Goal: Task Accomplishment & Management: Use online tool/utility

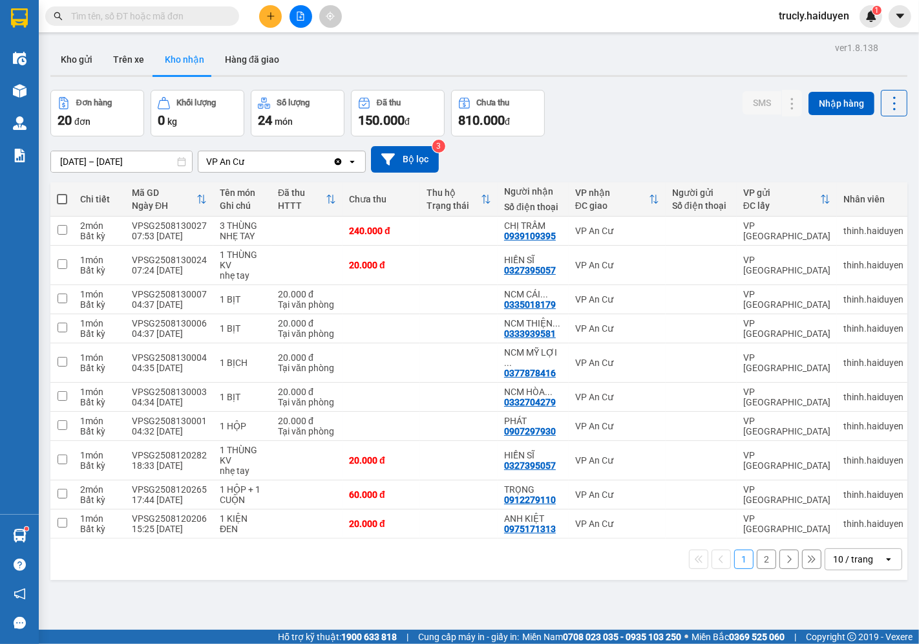
click at [425, 584] on div "ver 1.8.138 Kho gửi Trên xe Kho nhận Hàng đã giao Đơn hàng 20 đơn Khối lượng 0 …" at bounding box center [478, 361] width 867 height 644
click at [72, 65] on button "Kho gửi" at bounding box center [76, 59] width 52 height 31
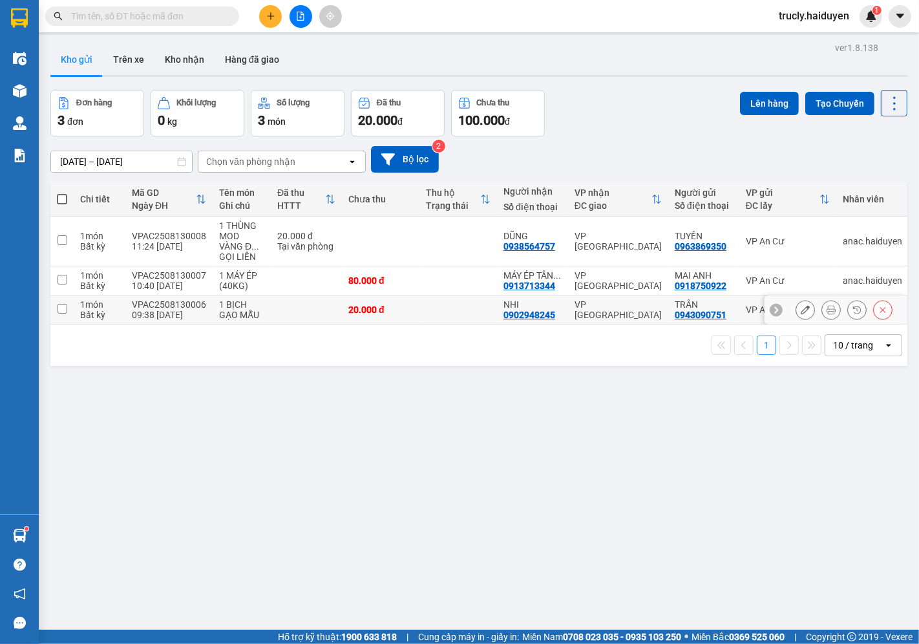
click at [241, 302] on div "1 BỊCH GẠO MẪU" at bounding box center [241, 309] width 45 height 21
checkbox input "true"
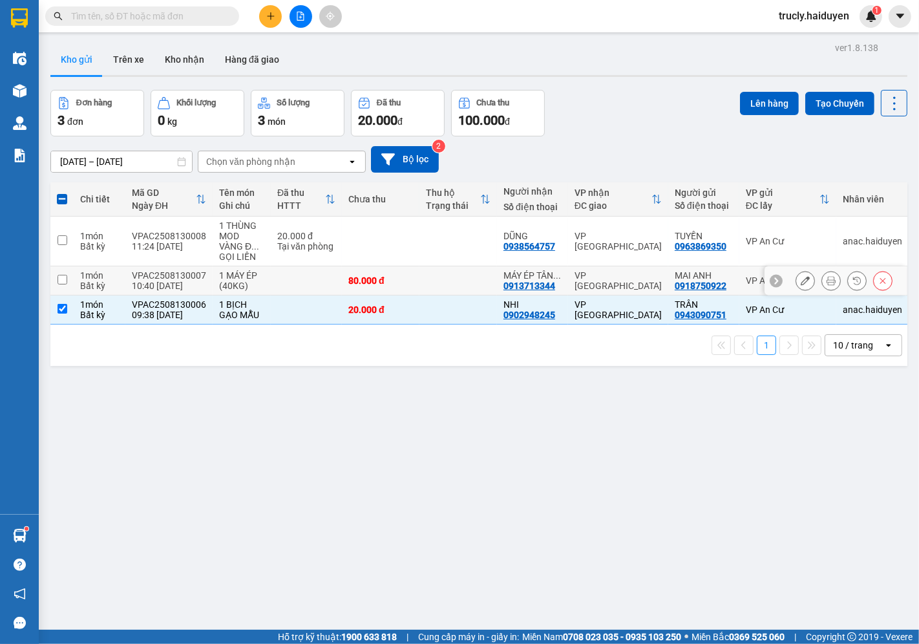
click at [240, 281] on div "1 MÁY ÉP (40KG)" at bounding box center [241, 280] width 45 height 21
checkbox input "true"
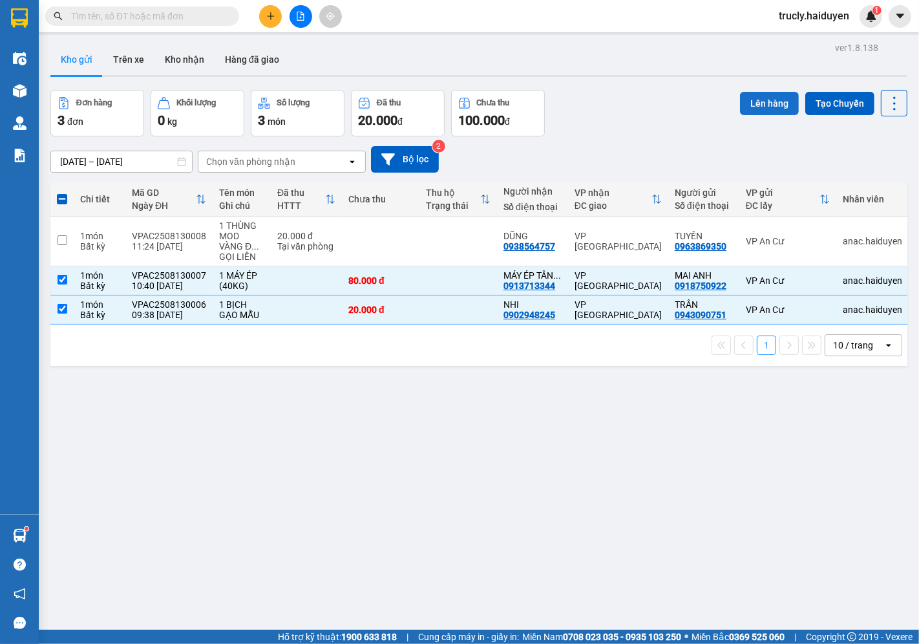
click at [747, 95] on button "Lên hàng" at bounding box center [769, 103] width 59 height 23
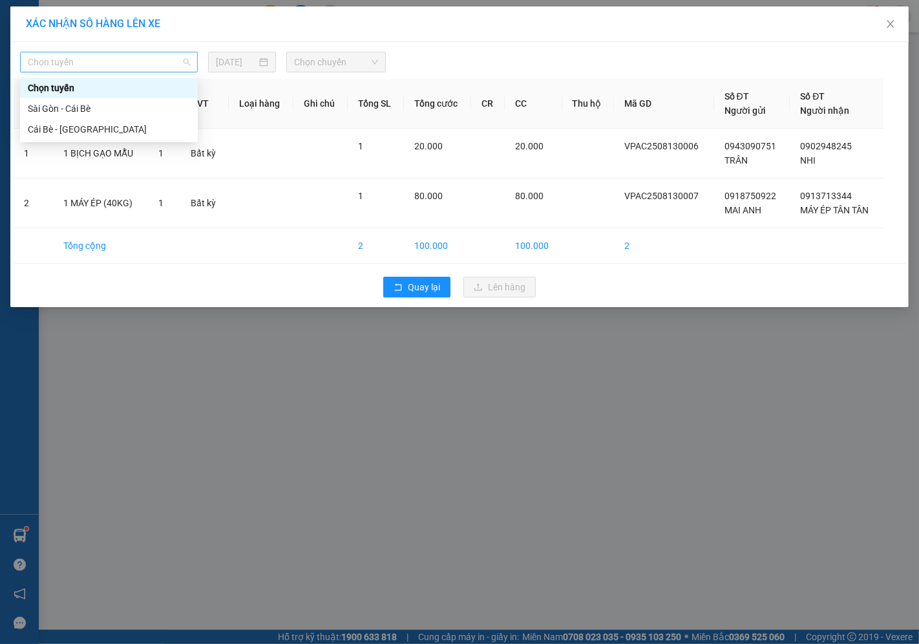
click at [109, 67] on span "Chọn tuyến" at bounding box center [109, 61] width 162 height 19
click at [44, 131] on div "Cái Bè - [GEOGRAPHIC_DATA]" at bounding box center [109, 129] width 162 height 14
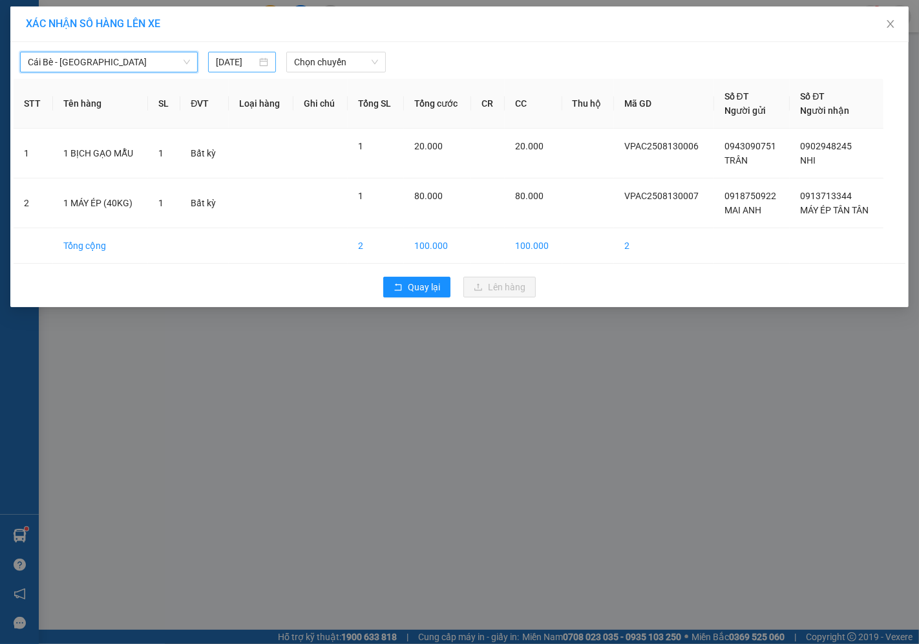
click at [228, 65] on input "[DATE]" at bounding box center [236, 62] width 41 height 14
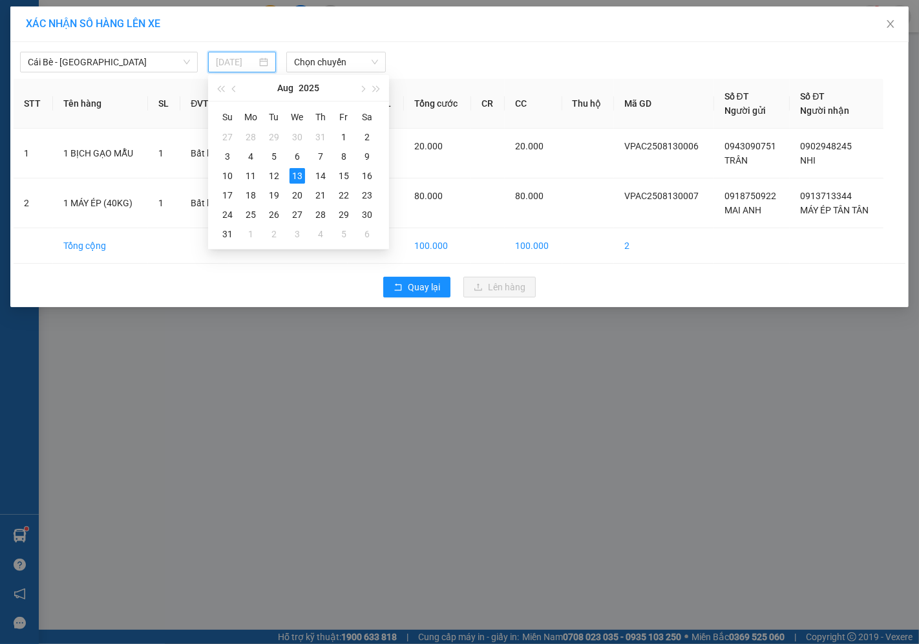
type input "[DATE]"
click at [293, 173] on div "13" at bounding box center [298, 176] width 16 height 16
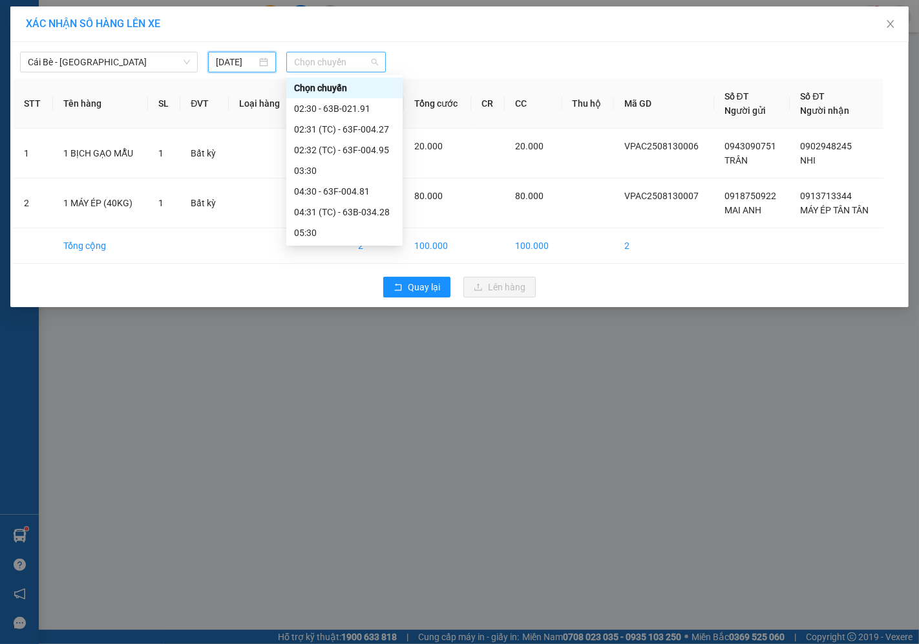
click at [315, 62] on span "Chọn chuyến" at bounding box center [336, 61] width 84 height 19
click at [346, 134] on div "11:30 - 63E-009.69" at bounding box center [344, 129] width 101 height 14
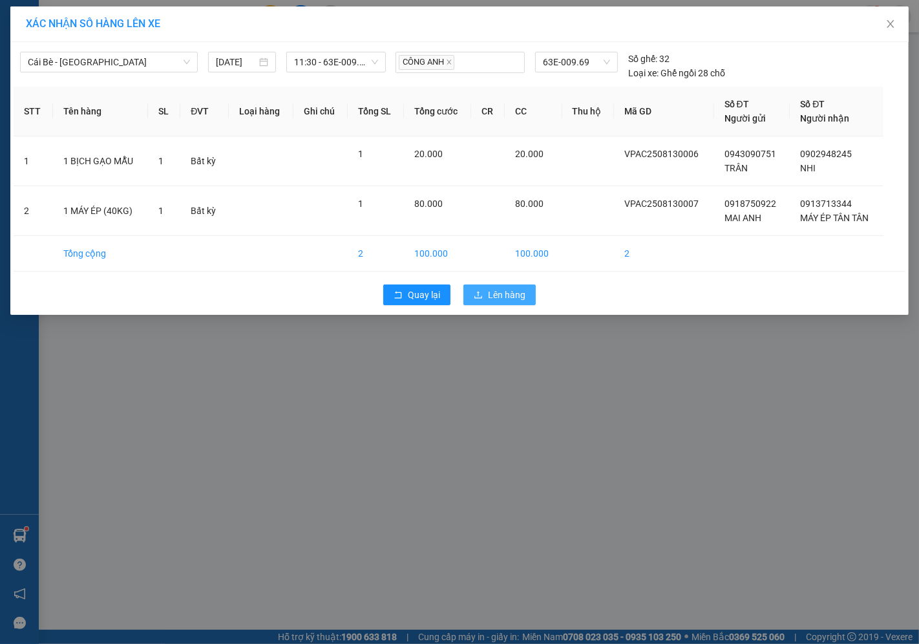
click at [500, 301] on span "Lên hàng" at bounding box center [506, 295] width 37 height 14
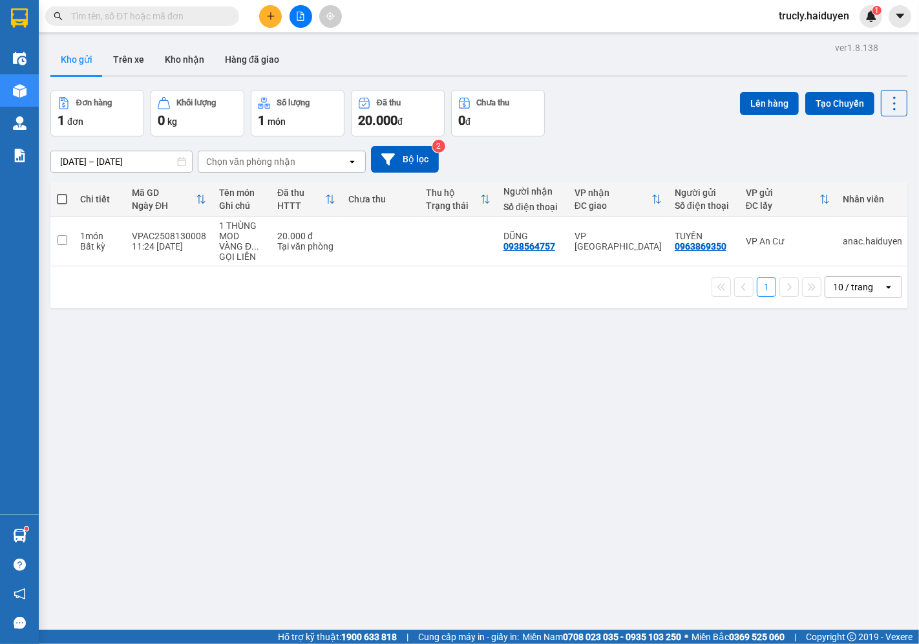
click at [617, 131] on div "Đơn hàng 1 đơn Khối lượng 0 kg Số lượng 1 món Đã thu 20.000 đ Chưa thu 0 đ Lên …" at bounding box center [478, 113] width 857 height 47
click at [136, 65] on button "Trên xe" at bounding box center [129, 59] width 52 height 31
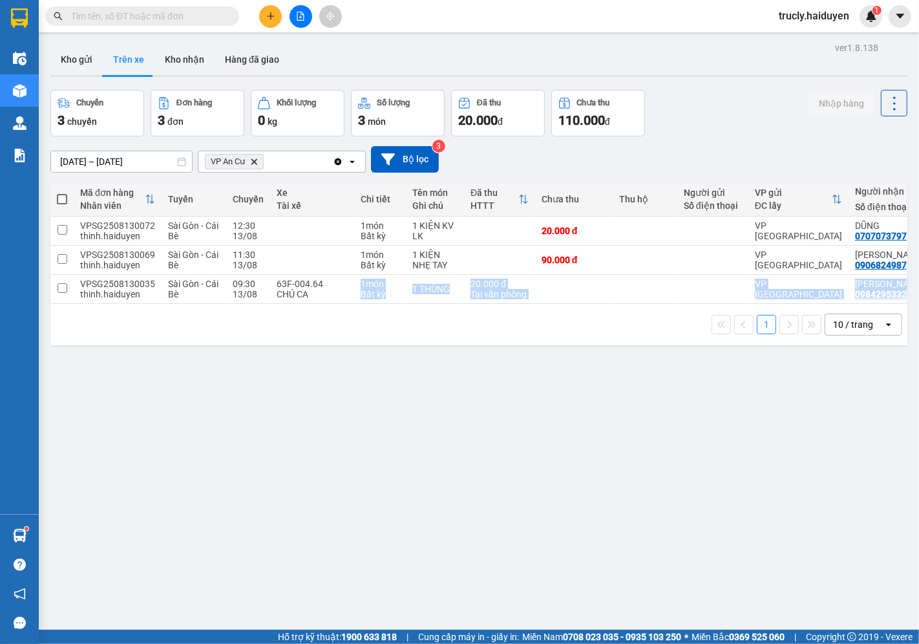
drag, startPoint x: 321, startPoint y: 304, endPoint x: 346, endPoint y: 309, distance: 25.7
click at [346, 309] on div "Mã đơn hàng Nhân viên Tuyến Chuyến Xe Tài xế Chi tiết Tên món Ghi chú Đã thu HT…" at bounding box center [478, 263] width 857 height 163
click at [318, 321] on div "1 10 / trang open" at bounding box center [479, 324] width 847 height 22
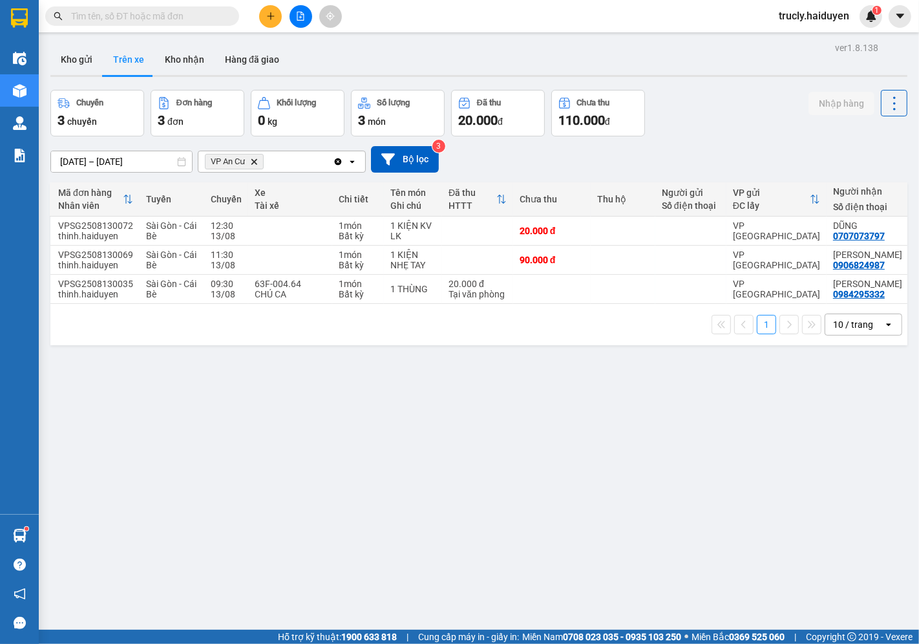
scroll to position [0, 50]
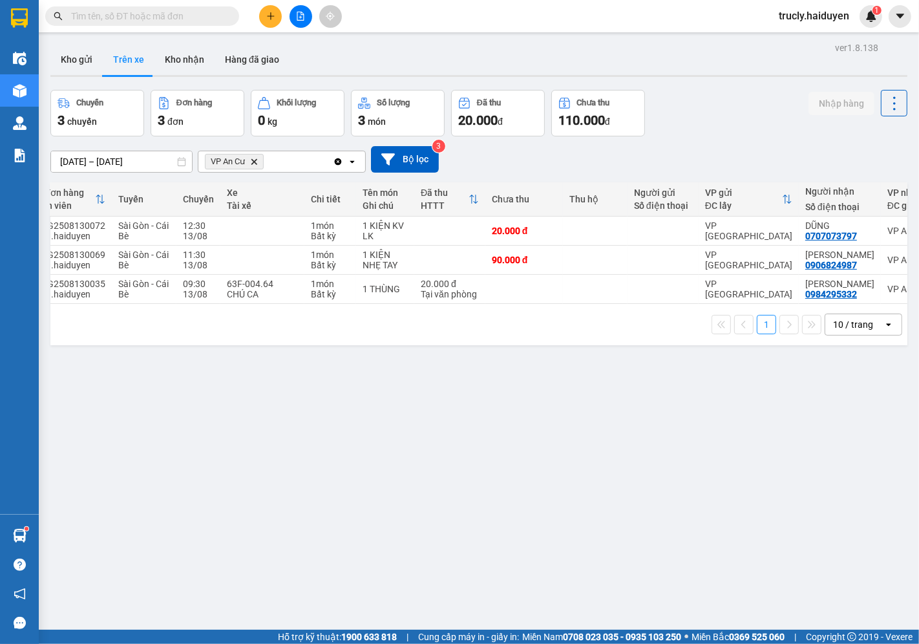
click at [222, 453] on div "ver 1.8.138 Kho gửi Trên xe Kho nhận Hàng đã giao Chuyến 3 chuyến Đơn hàng 3 đơ…" at bounding box center [478, 361] width 867 height 644
click at [505, 580] on div "ver 1.8.138 Kho gửi Trên xe Kho nhận Hàng đã giao Chuyến 3 chuyến Đơn hàng 3 đơ…" at bounding box center [478, 361] width 867 height 644
click at [89, 72] on button "Kho gửi" at bounding box center [76, 59] width 52 height 31
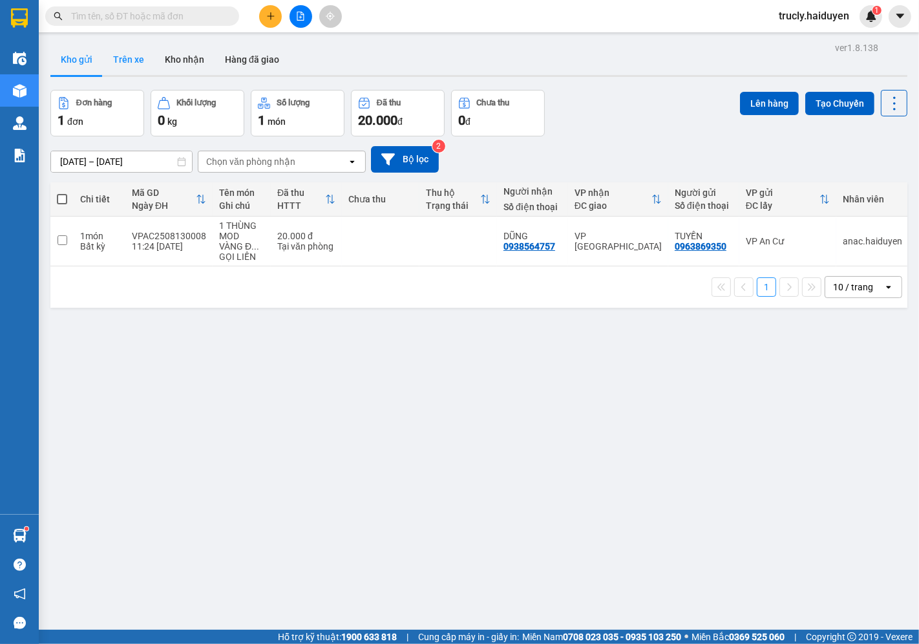
click at [130, 65] on button "Trên xe" at bounding box center [129, 59] width 52 height 31
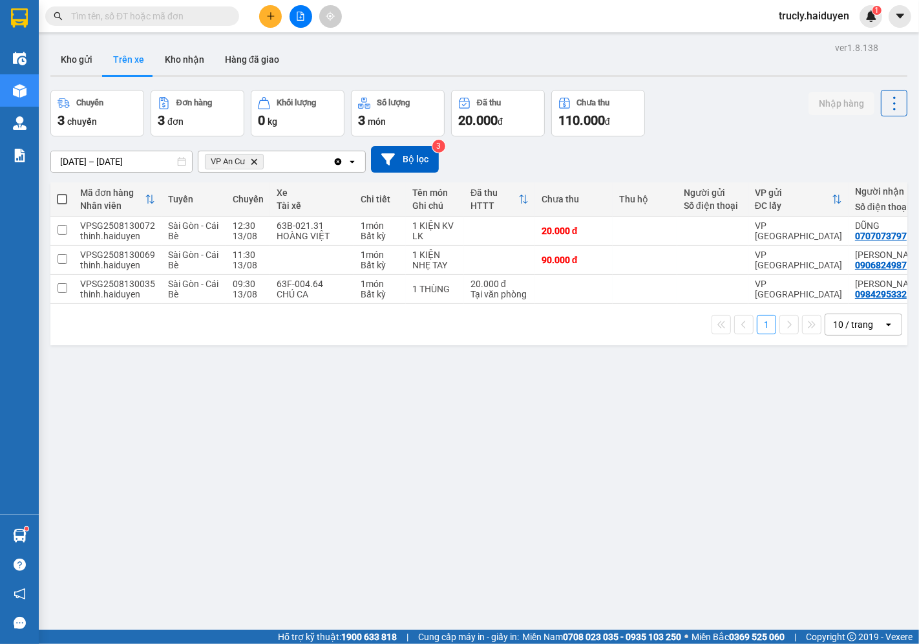
click at [728, 87] on div "ver 1.8.138 Kho gửi Trên xe Kho nhận Hàng đã giao Chuyến 3 chuyến Đơn hàng 3 đơ…" at bounding box center [478, 361] width 867 height 644
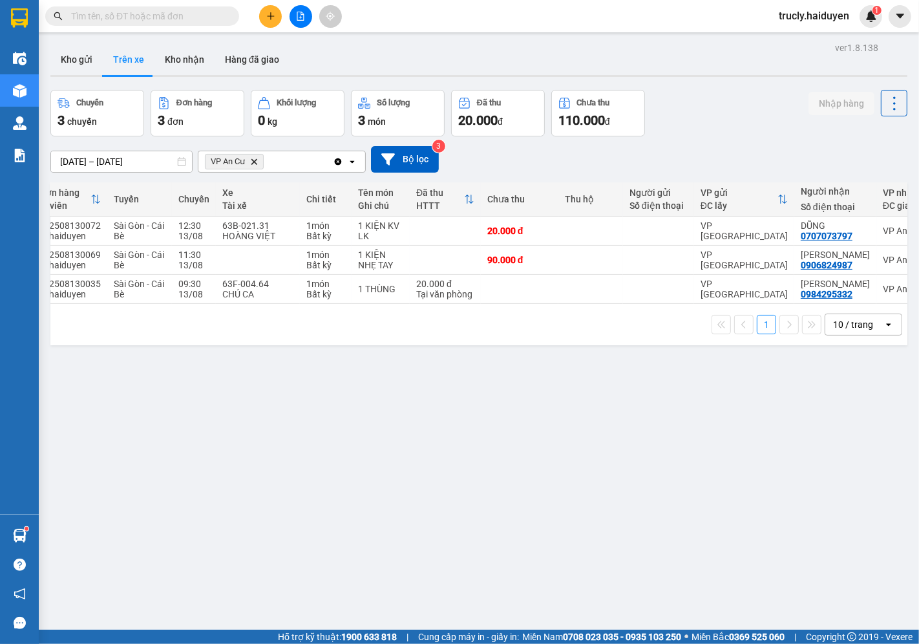
scroll to position [0, 78]
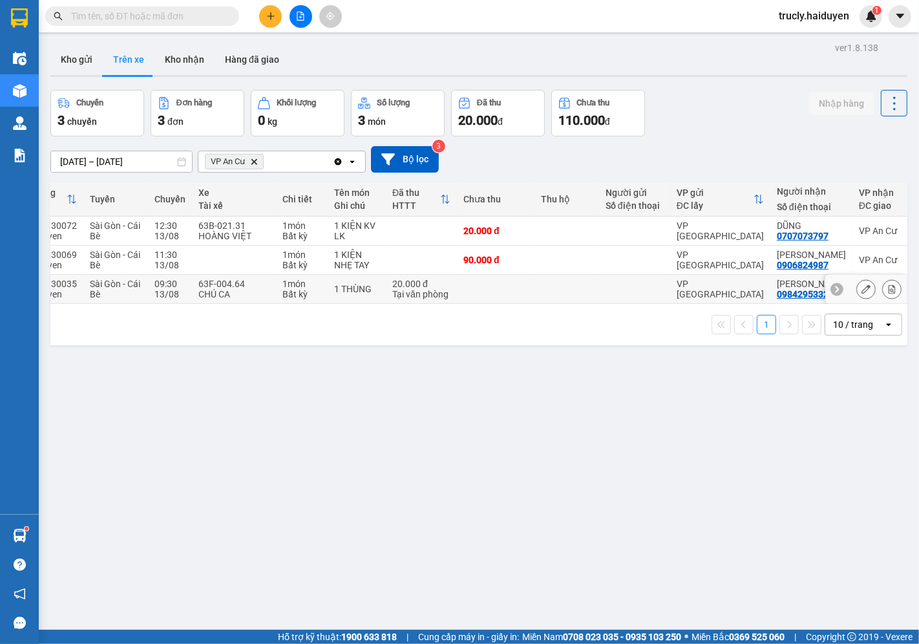
click at [887, 285] on icon at bounding box center [891, 288] width 9 height 9
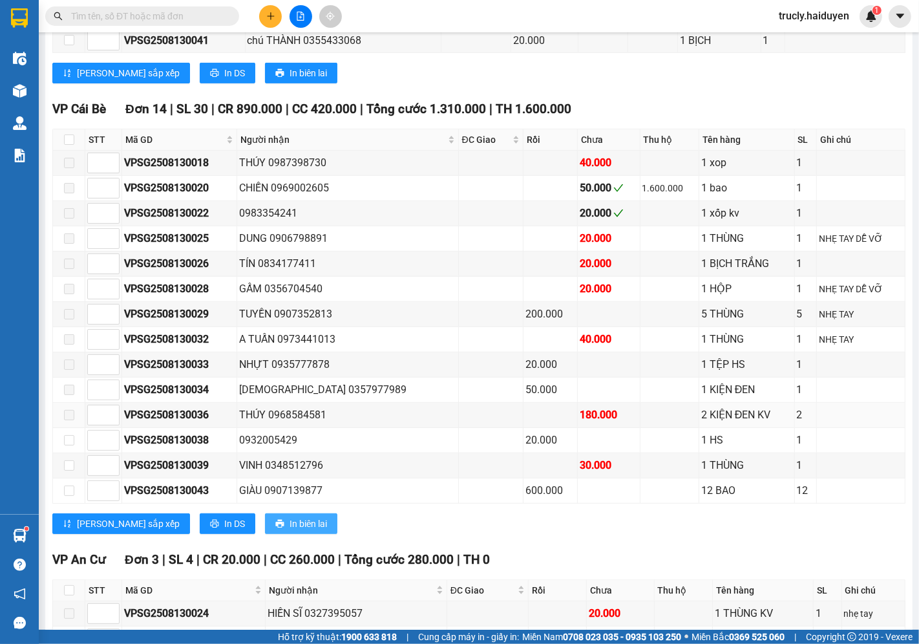
scroll to position [631, 0]
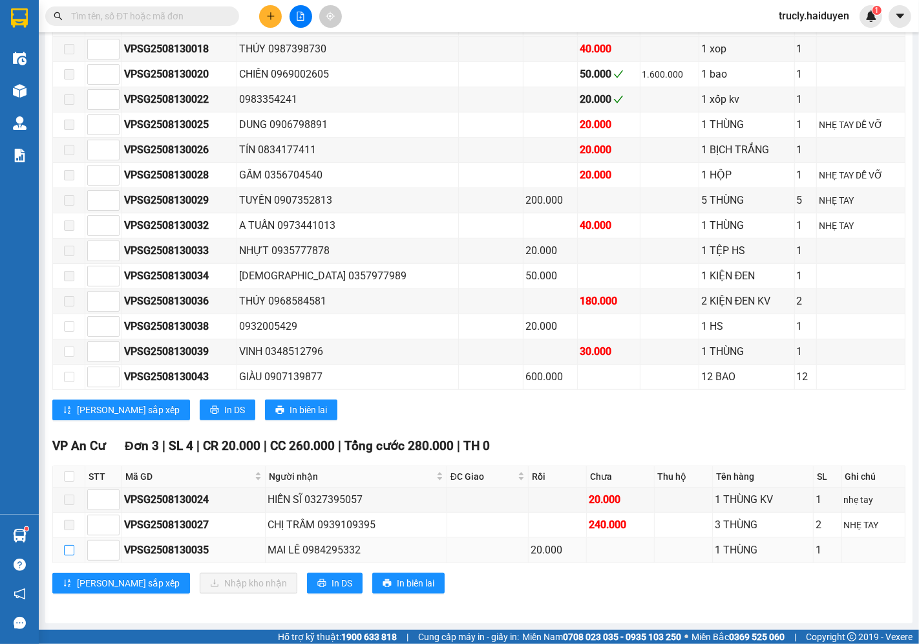
click at [67, 551] on input "checkbox" at bounding box center [69, 550] width 10 height 10
checkbox input "true"
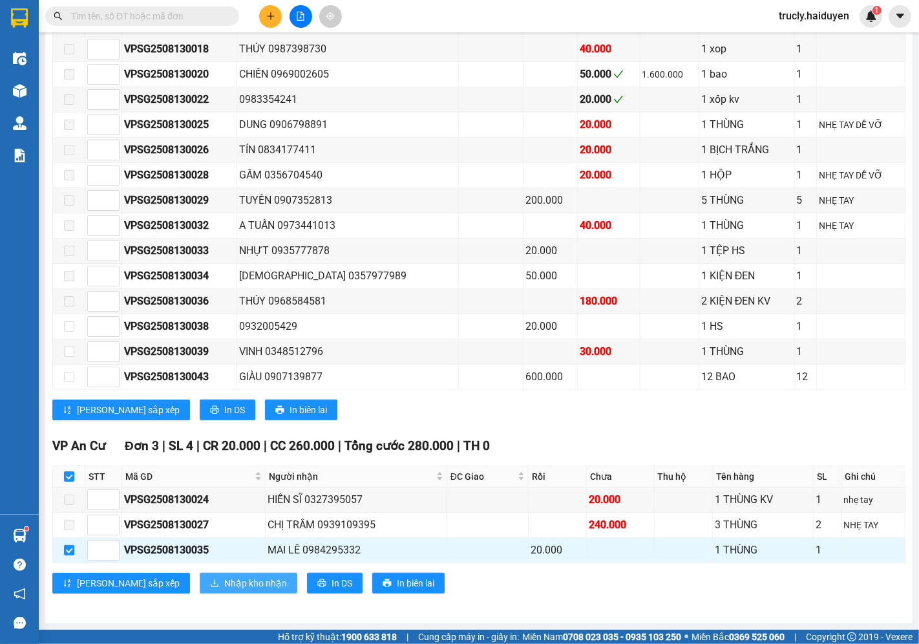
click at [210, 584] on icon "download" at bounding box center [214, 582] width 9 height 9
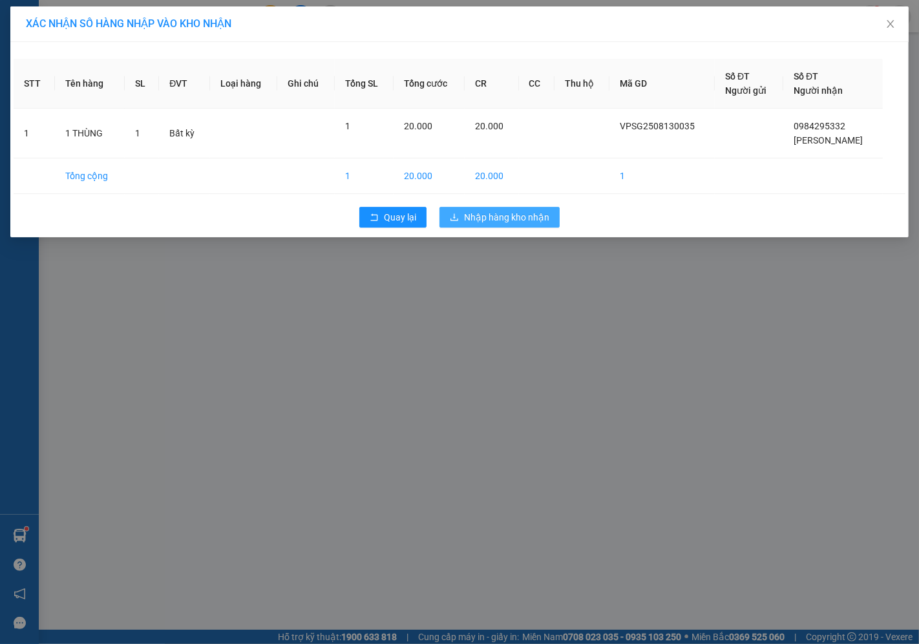
click at [487, 218] on span "Nhập hàng kho nhận" at bounding box center [506, 217] width 85 height 14
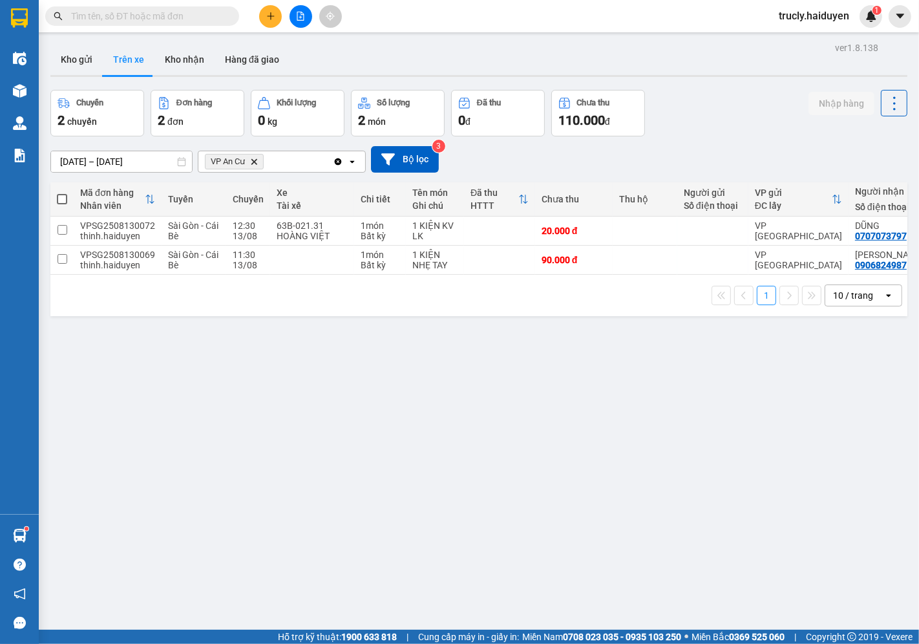
click at [753, 84] on div "ver 1.8.138 Kho gửi Trên xe Kho nhận Hàng đã giao Chuyến 2 chuyến Đơn hàng 2 đơ…" at bounding box center [478, 361] width 867 height 644
click at [81, 61] on button "Kho gửi" at bounding box center [76, 59] width 52 height 31
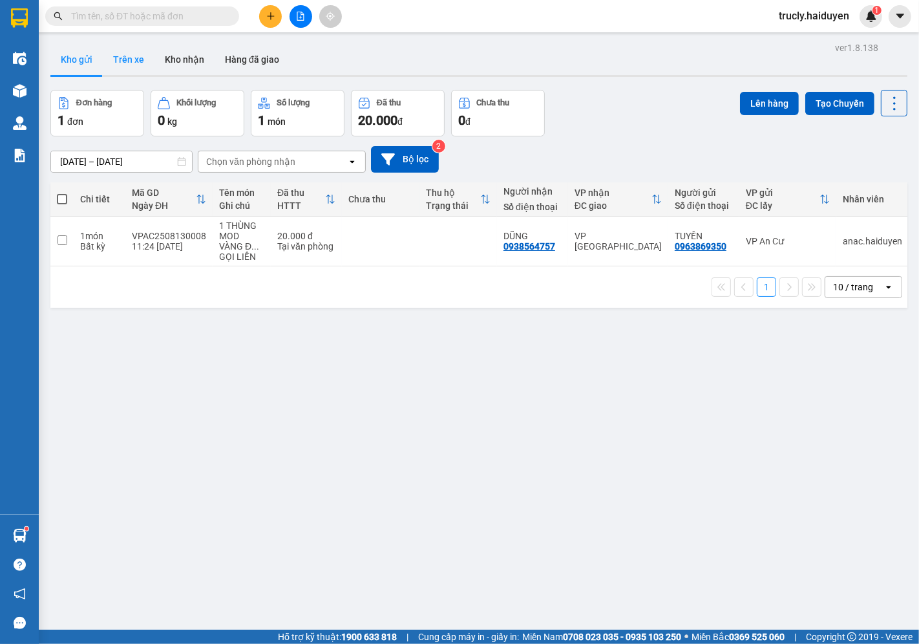
click at [113, 54] on button "Trên xe" at bounding box center [129, 59] width 52 height 31
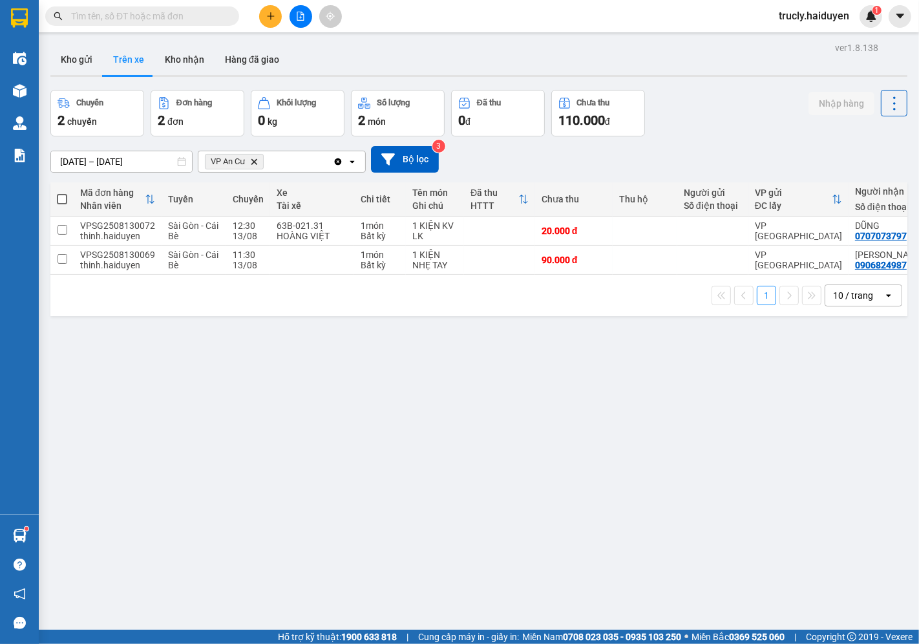
click at [651, 101] on div "Chuyến 2 chuyến Đơn hàng 2 đơn Khối lượng 0 kg Số lượng 2 món Đã thu 0 đ Chưa t…" at bounding box center [478, 113] width 857 height 47
click at [87, 58] on button "Kho gửi" at bounding box center [76, 59] width 52 height 31
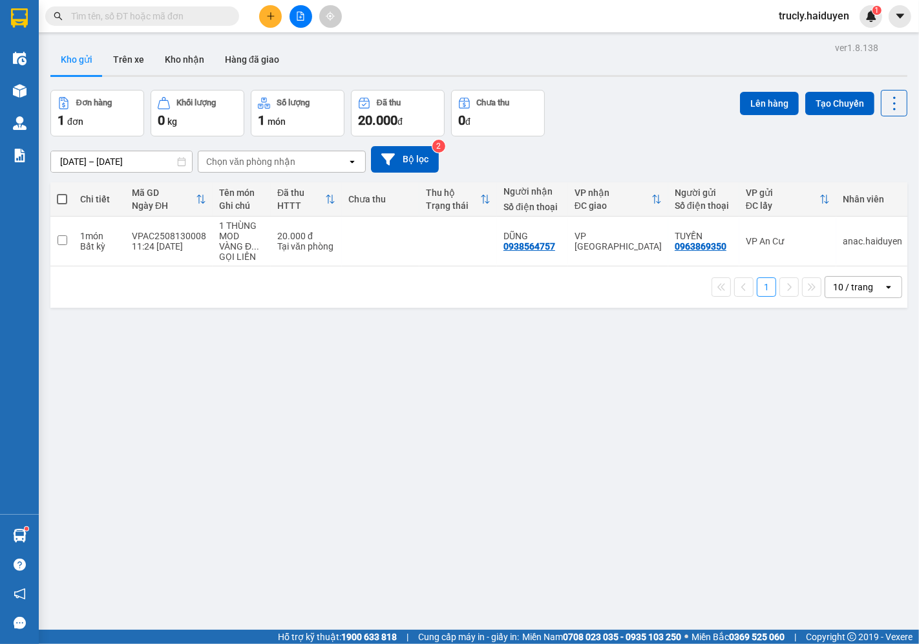
click at [640, 63] on div "Kho gửi Trên xe Kho nhận Hàng đã giao" at bounding box center [478, 61] width 857 height 34
click at [140, 50] on button "Trên xe" at bounding box center [129, 59] width 52 height 31
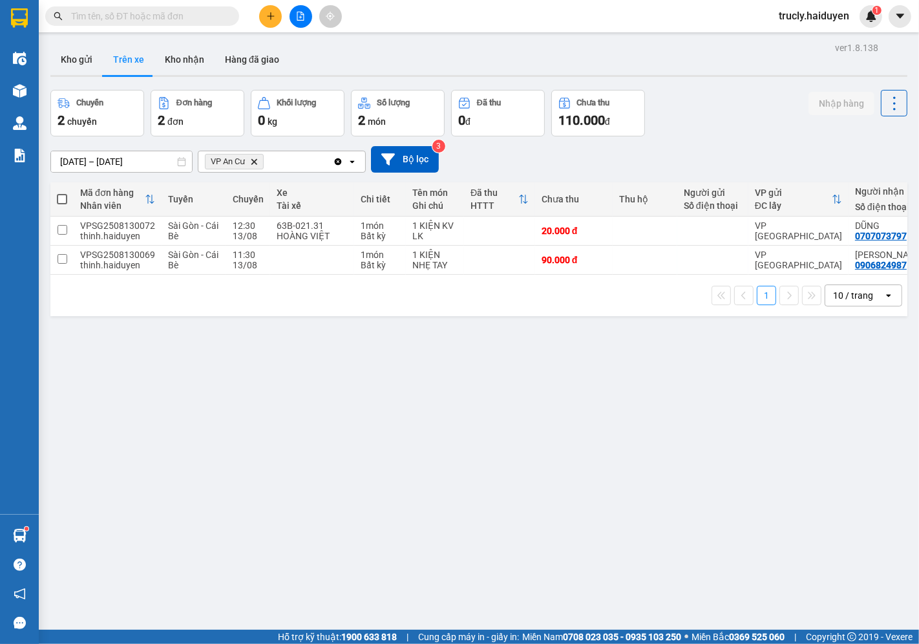
click at [700, 87] on div "ver 1.8.138 Kho gửi Trên xe Kho nhận Hàng đã giao Chuyến 2 chuyến Đơn hàng 2 đơ…" at bounding box center [478, 361] width 867 height 644
click at [130, 19] on input "text" at bounding box center [147, 16] width 153 height 14
click at [89, 2] on div "Kết quả tìm kiếm ( 0 ) Bộ lọc No Data trucly.haiduyen 1" at bounding box center [459, 16] width 919 height 32
click at [92, 13] on input "text" at bounding box center [147, 16] width 153 height 14
click at [679, 56] on div "Kho gửi Trên xe Kho nhận Hàng đã giao" at bounding box center [478, 61] width 857 height 34
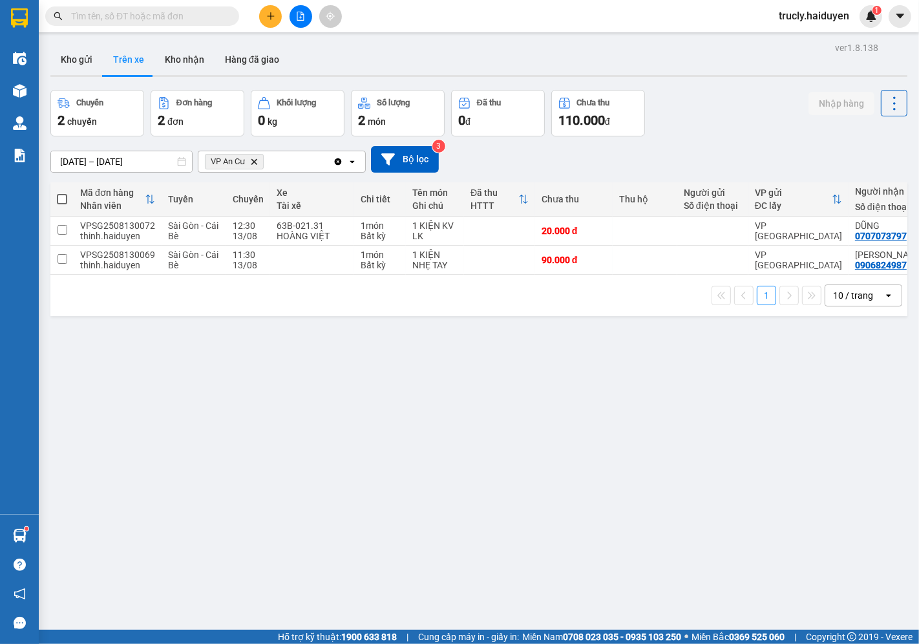
click at [164, 16] on input "text" at bounding box center [147, 16] width 153 height 14
click at [196, 61] on button "Kho nhận" at bounding box center [184, 59] width 60 height 31
type input "[DATE] – [DATE]"
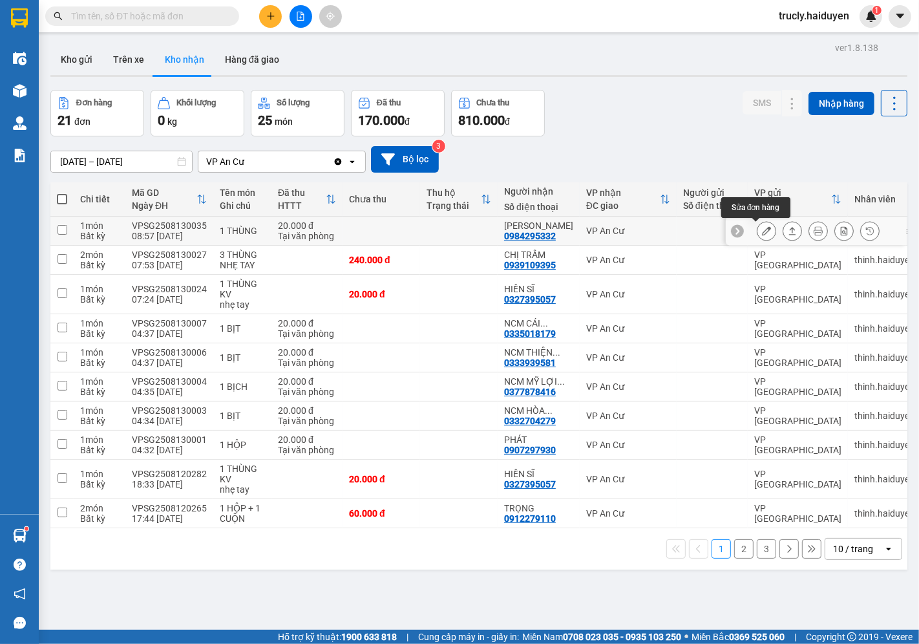
click at [762, 235] on icon at bounding box center [766, 230] width 9 height 9
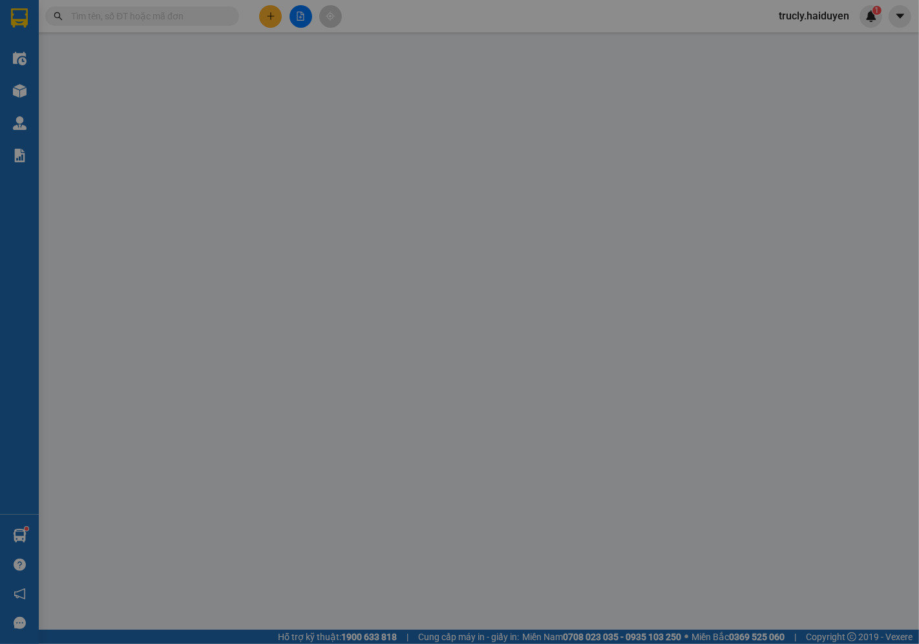
type input "0984295332"
type input "[PERSON_NAME]"
type input "20.000"
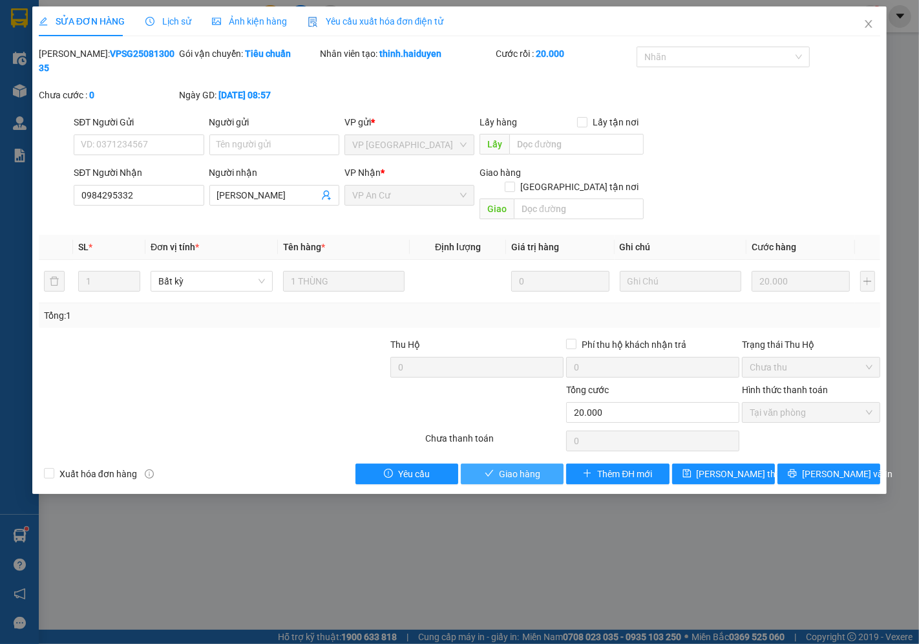
click at [545, 463] on button "Giao hàng" at bounding box center [512, 473] width 103 height 21
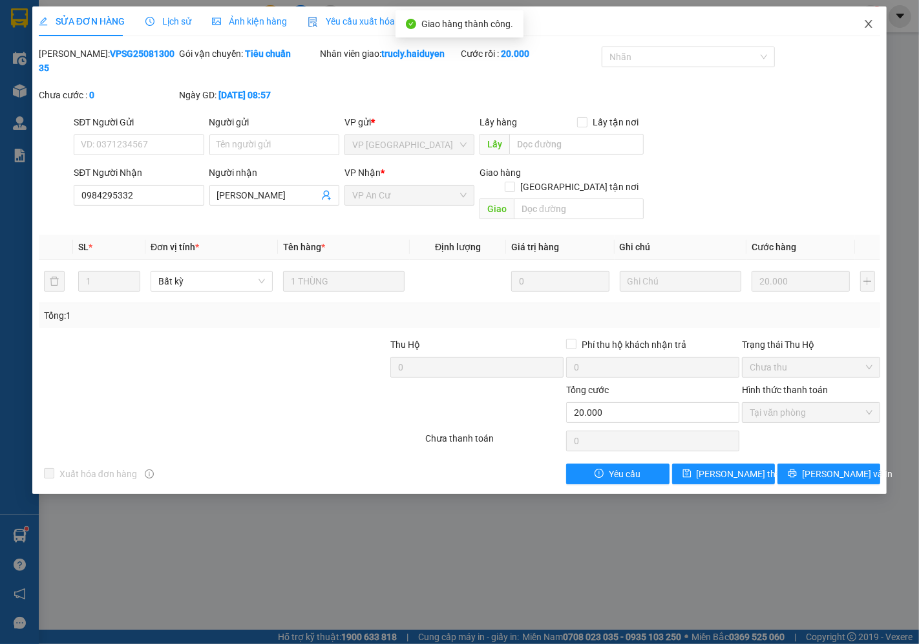
click at [867, 23] on icon "close" at bounding box center [868, 24] width 7 height 8
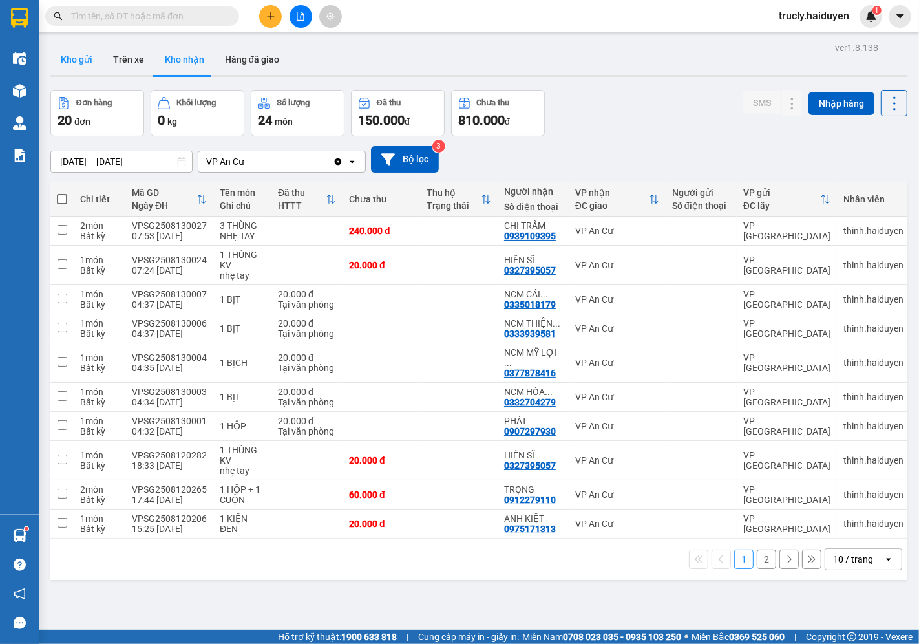
click at [65, 61] on button "Kho gửi" at bounding box center [76, 59] width 52 height 31
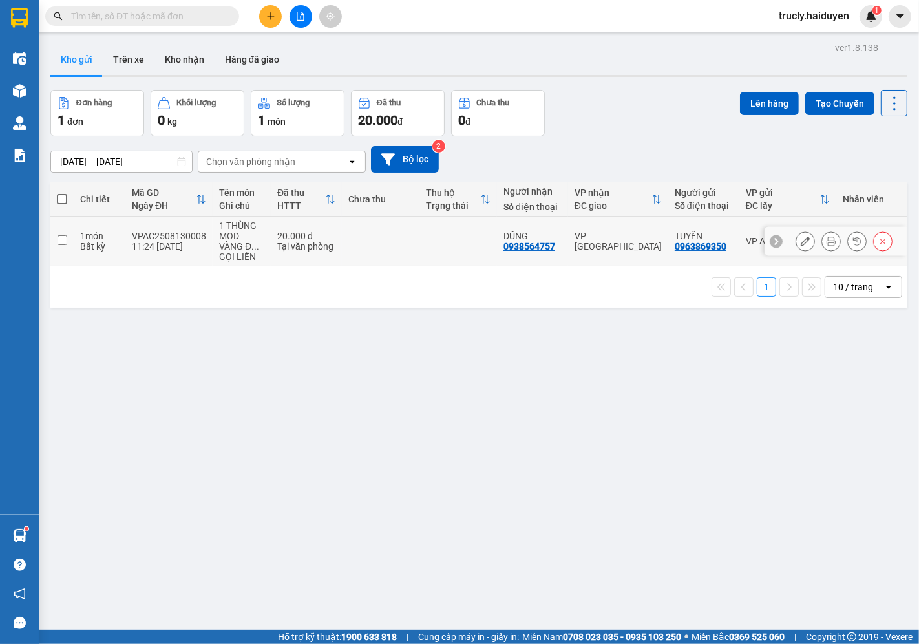
click at [88, 248] on div "Bất kỳ" at bounding box center [99, 246] width 39 height 10
checkbox input "true"
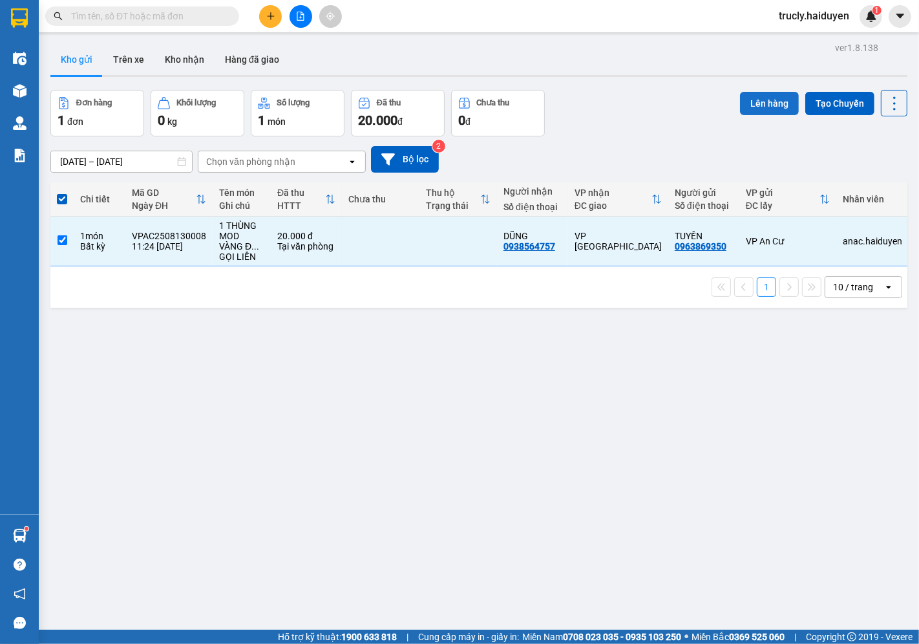
click at [757, 112] on button "Lên hàng" at bounding box center [769, 103] width 59 height 23
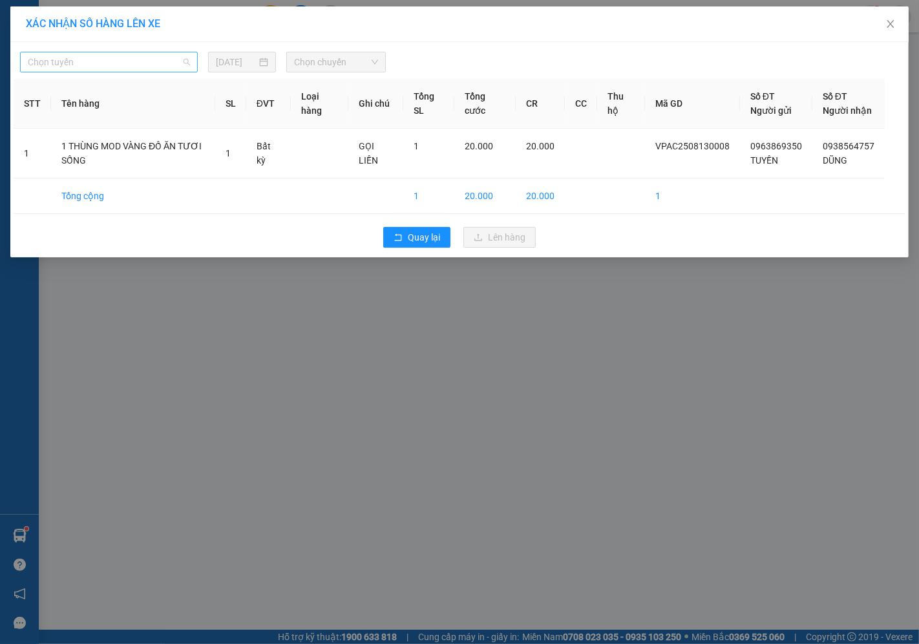
click at [126, 58] on span "Chọn tuyến" at bounding box center [109, 61] width 162 height 19
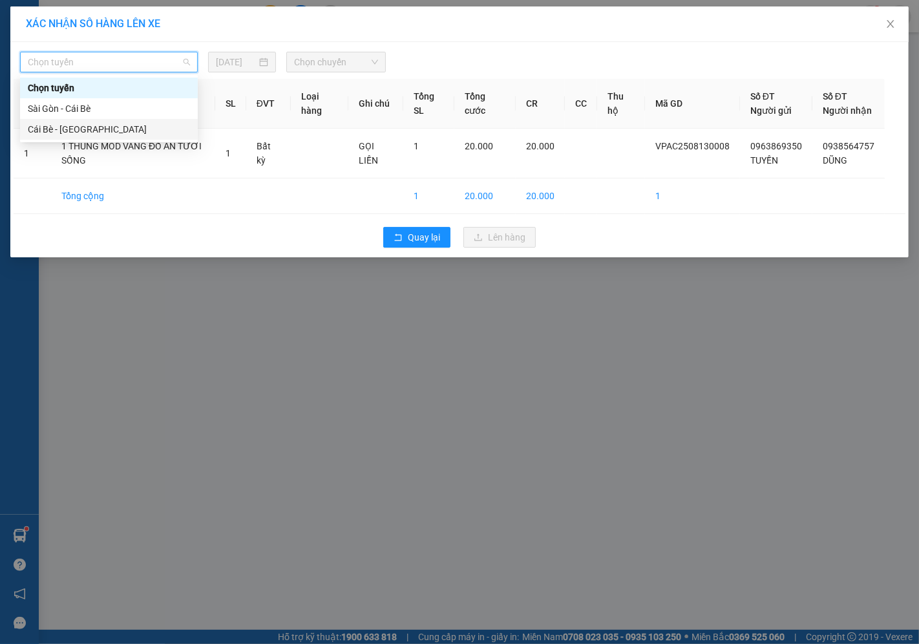
click at [69, 133] on div "Cái Bè - [GEOGRAPHIC_DATA]" at bounding box center [109, 129] width 162 height 14
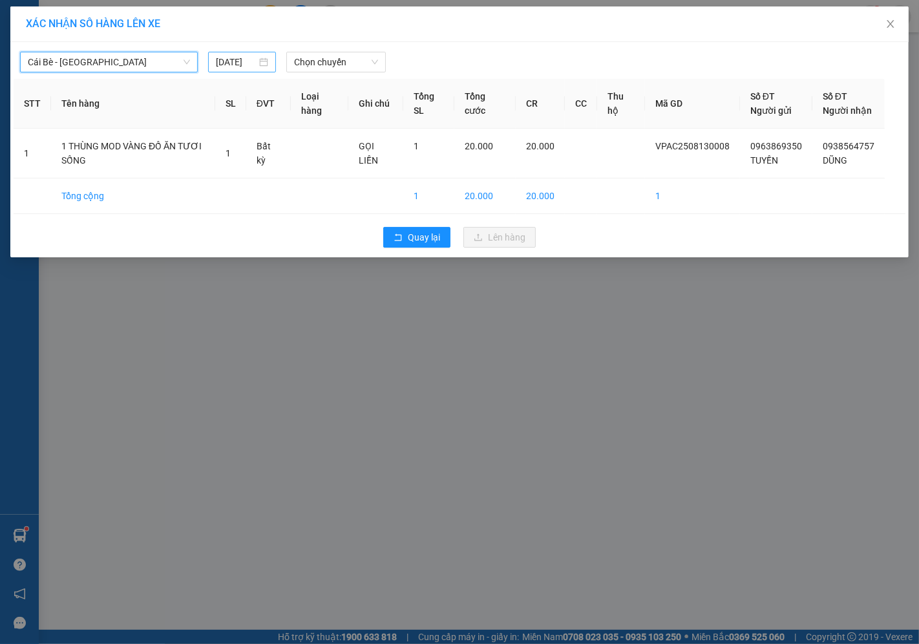
click at [239, 63] on input "[DATE]" at bounding box center [236, 62] width 41 height 14
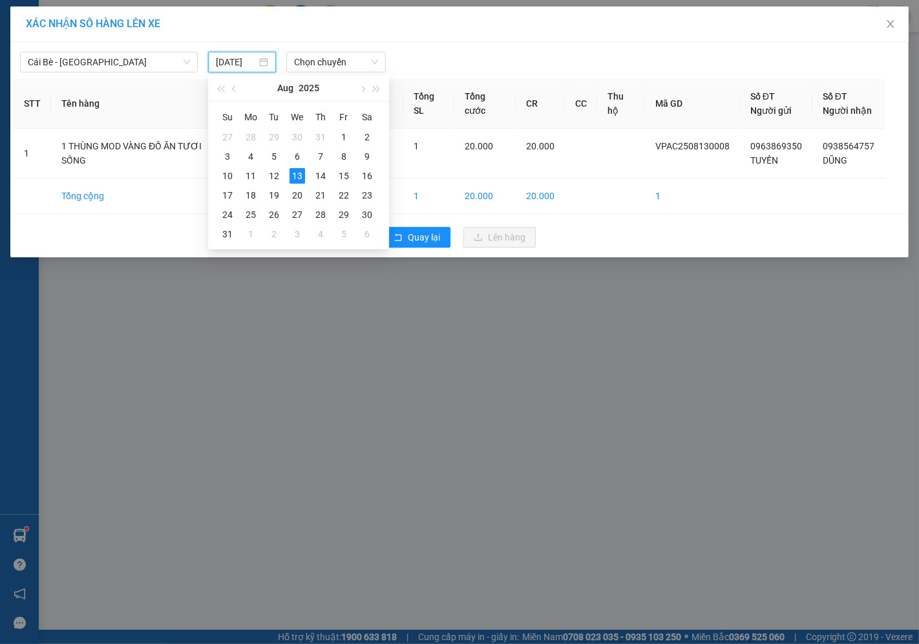
type input "[DATE]"
click at [299, 172] on div "13" at bounding box center [298, 176] width 16 height 16
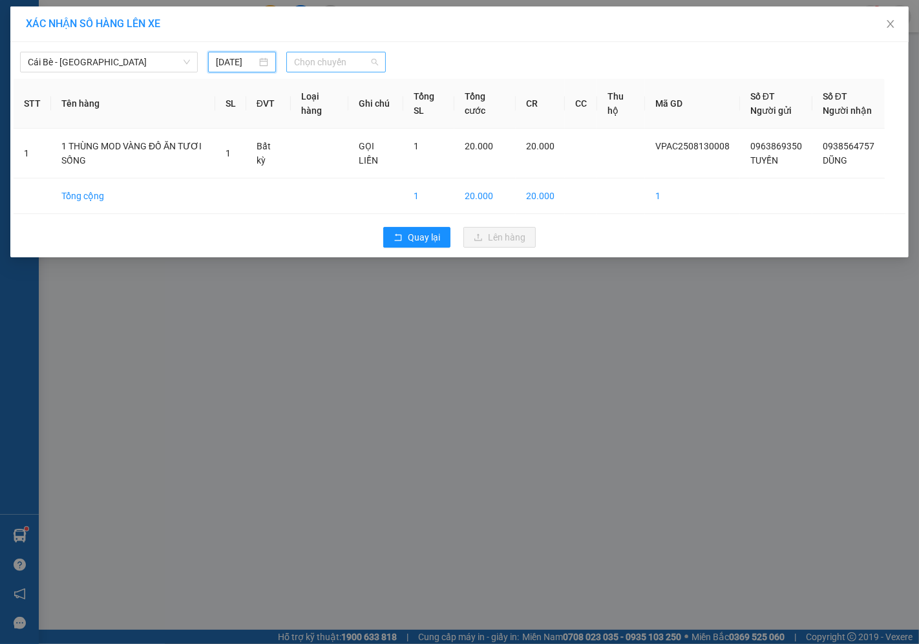
click at [299, 57] on span "Chọn chuyến" at bounding box center [336, 61] width 84 height 19
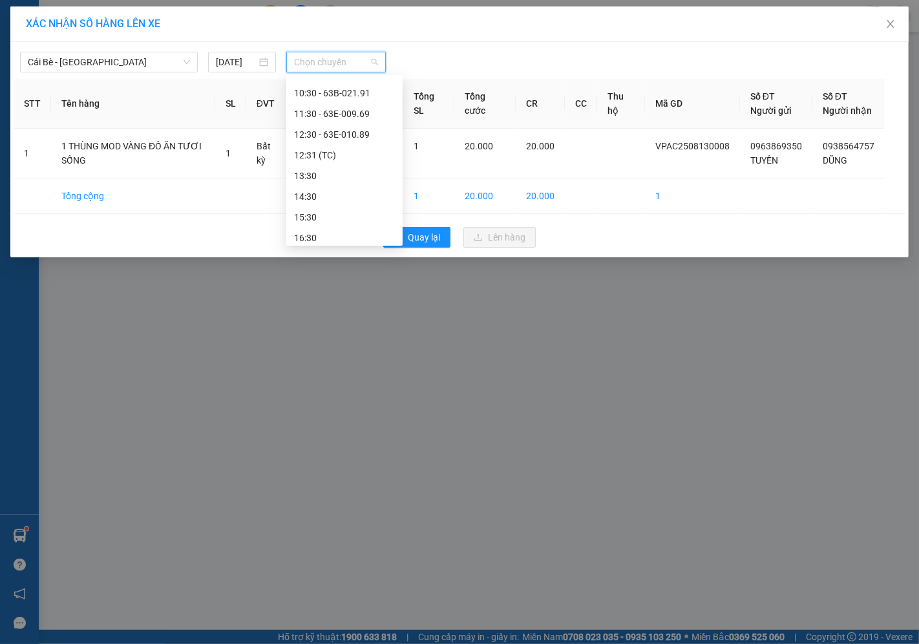
scroll to position [290, 0]
click at [328, 129] on div "12:30 - 63E-010.89" at bounding box center [344, 129] width 101 height 14
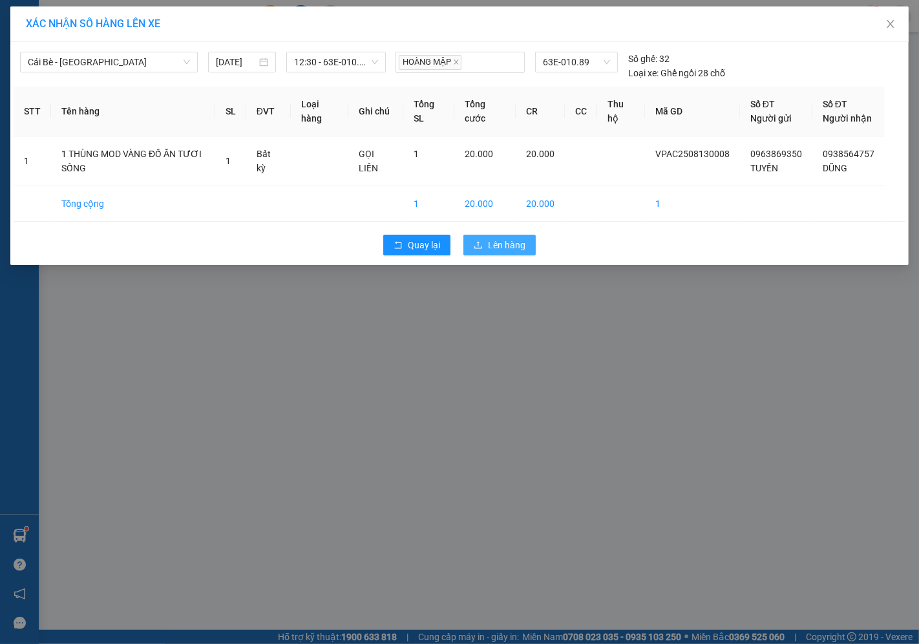
click at [507, 250] on button "Lên hàng" at bounding box center [499, 245] width 72 height 21
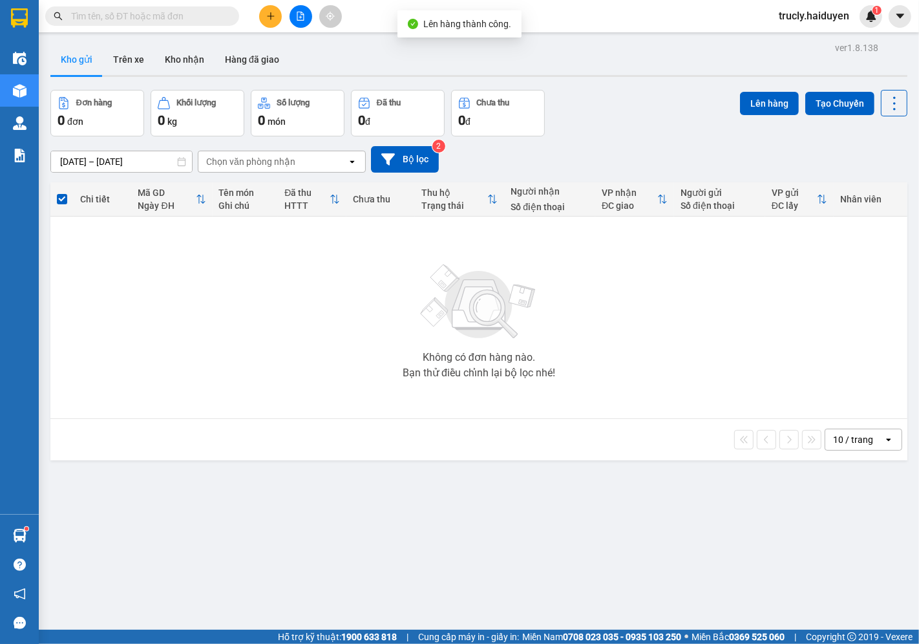
click at [614, 113] on div "Đơn hàng 0 đơn Khối lượng 0 kg Số lượng 0 món Đã thu 0 đ Chưa thu 0 đ Lên hàng …" at bounding box center [478, 113] width 857 height 47
